Goal: Answer question/provide support: Share knowledge or assist other users

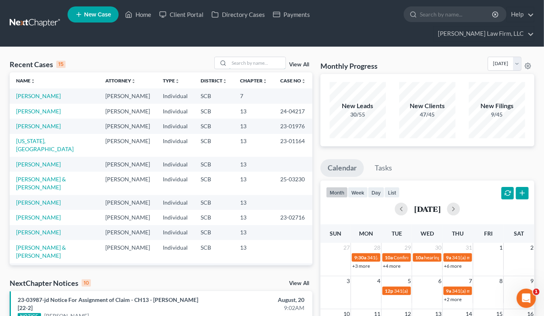
click at [246, 57] on input "search" at bounding box center [257, 63] width 56 height 12
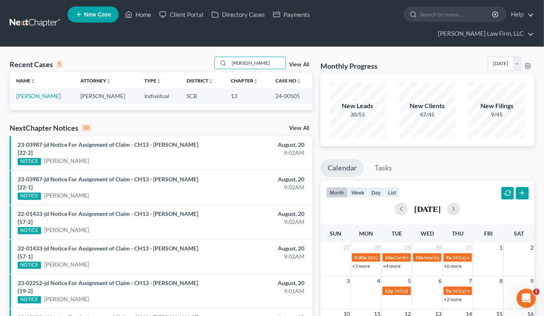
type input "[PERSON_NAME]"
click at [50, 92] on link "[PERSON_NAME]" at bounding box center [38, 95] width 45 height 7
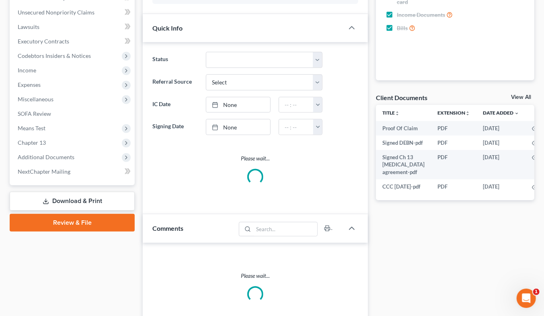
select select "1"
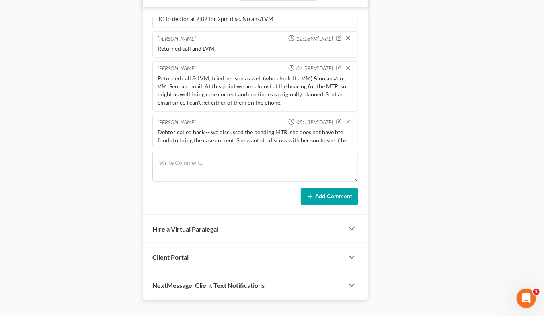
scroll to position [1146, 0]
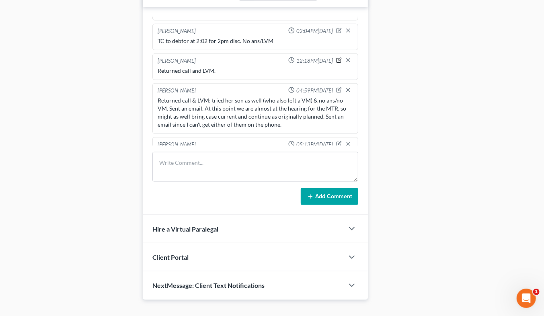
click at [336, 57] on icon "button" at bounding box center [339, 60] width 6 height 6
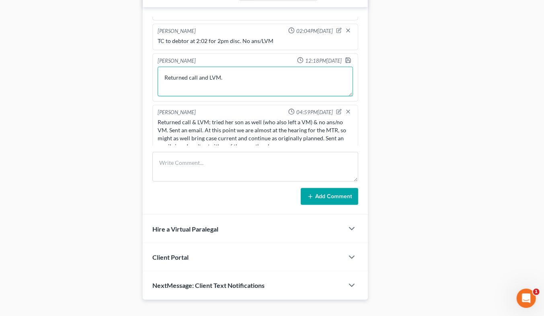
click at [264, 67] on textarea "Returned call and LVM." at bounding box center [254, 82] width 195 height 30
type textarea "Returned call and LVM. (debtor LVM saying ssorry she forgot about our apt [DATE…"
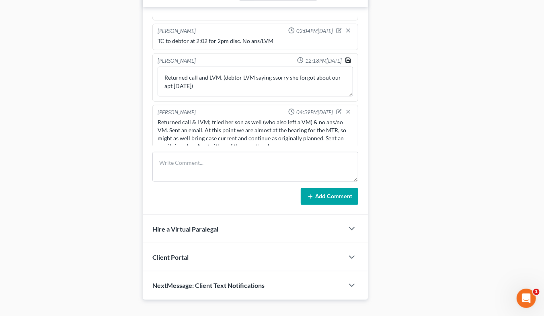
click at [345, 58] on icon "button" at bounding box center [347, 60] width 5 height 5
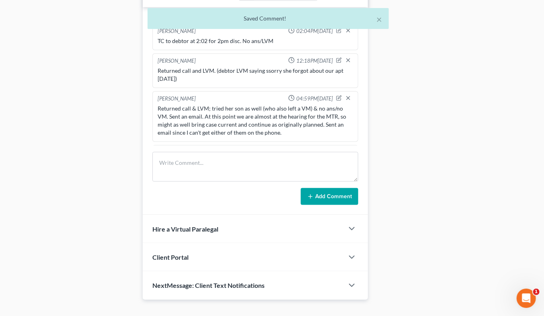
scroll to position [1243, 0]
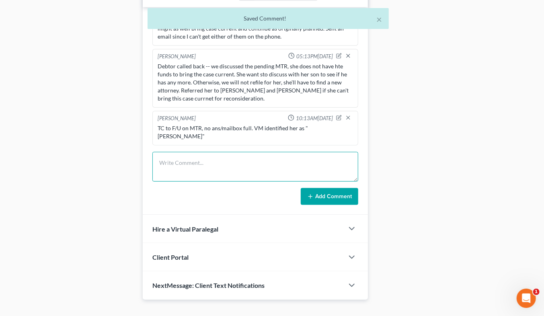
click at [267, 152] on textarea at bounding box center [255, 167] width 206 height 30
type textarea "R"
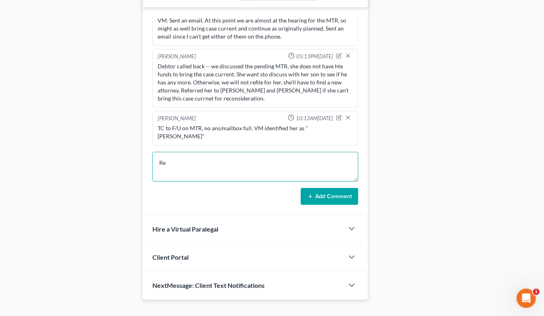
type textarea "R"
type textarea "Rec'd VM from debtor indicating that she would be refiling. Returned her call, …"
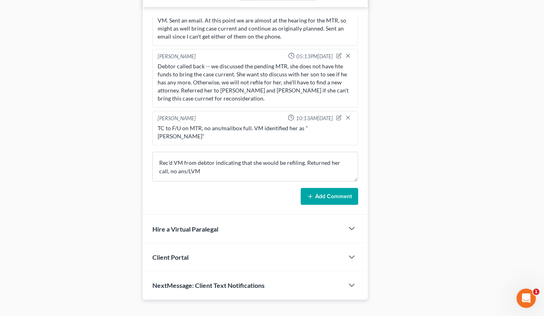
click at [329, 188] on button "Add Comment" at bounding box center [328, 196] width 57 height 17
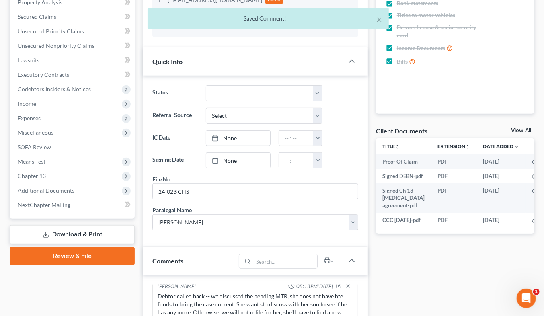
scroll to position [0, 0]
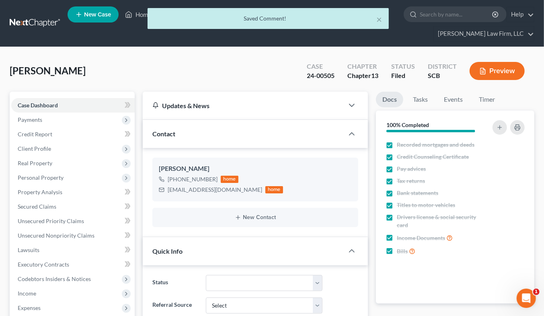
click at [39, 14] on div "× Saved Comment!" at bounding box center [268, 20] width 544 height 25
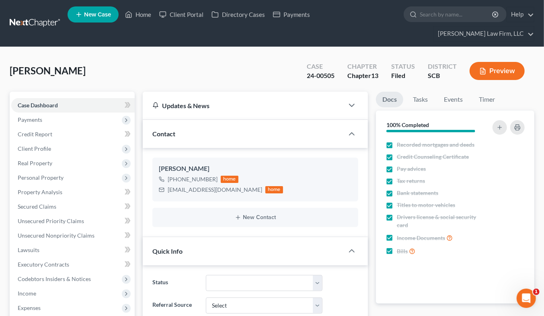
click at [39, 17] on link at bounding box center [35, 23] width 51 height 14
